Goal: Browse casually

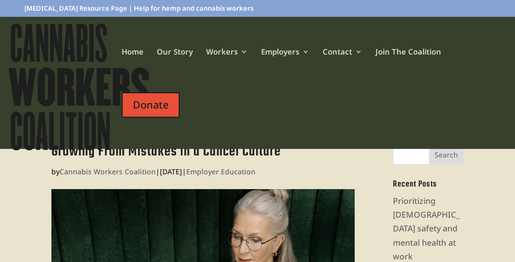
click at [258, 131] on div at bounding box center [261, 87] width 515 height 132
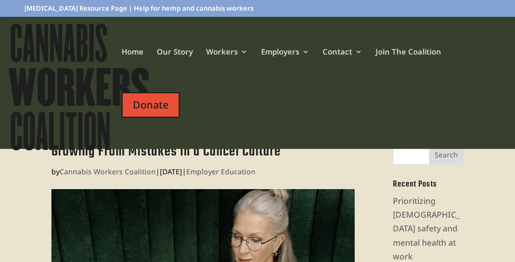
click at [258, 131] on div at bounding box center [261, 87] width 515 height 132
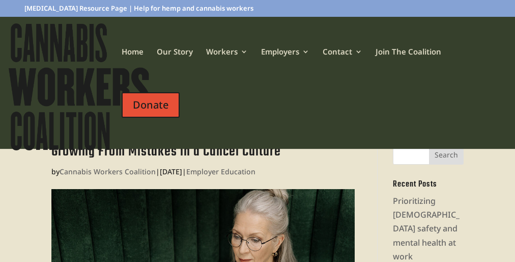
click at [258, 131] on div at bounding box center [261, 87] width 515 height 132
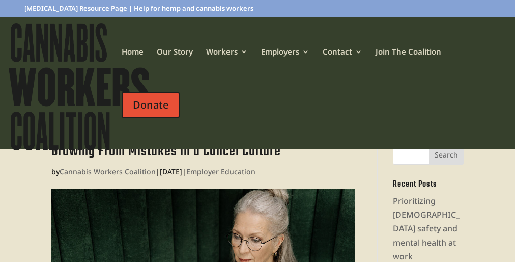
click at [258, 131] on div at bounding box center [261, 87] width 515 height 132
